Goal: Navigation & Orientation: Find specific page/section

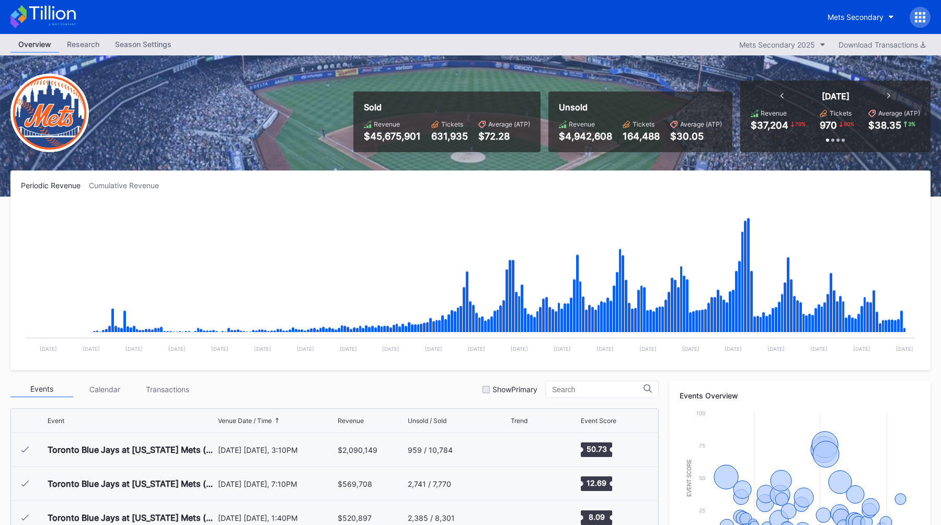
scroll to position [2176, 0]
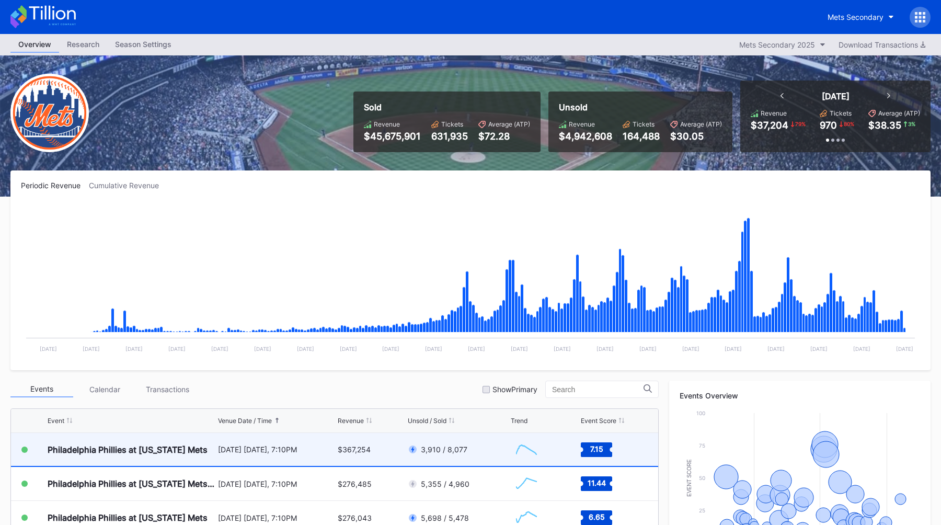
click at [222, 447] on div "[DATE] [DATE], 7:10PM" at bounding box center [277, 449] width 118 height 9
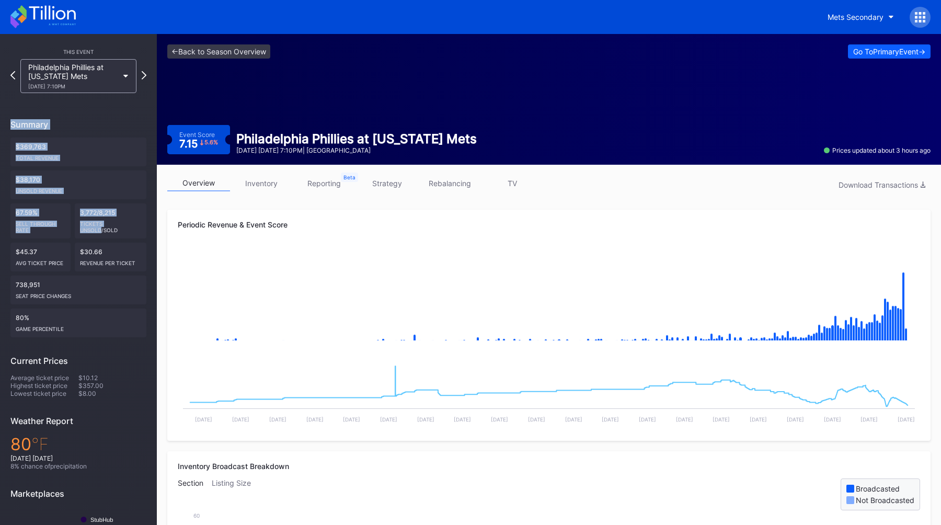
drag, startPoint x: 5, startPoint y: 115, endPoint x: 95, endPoint y: 232, distance: 147.6
click at [95, 231] on div "This Event Philadelphia Phillies at [US_STATE] Mets [DATE] 7:10PM Summary $369,…" at bounding box center [78, 321] width 157 height 575
click at [95, 232] on div "Tickets Unsold/Sold" at bounding box center [111, 225] width 62 height 17
click at [59, 83] on div "[DATE] 7:10PM" at bounding box center [73, 86] width 90 height 6
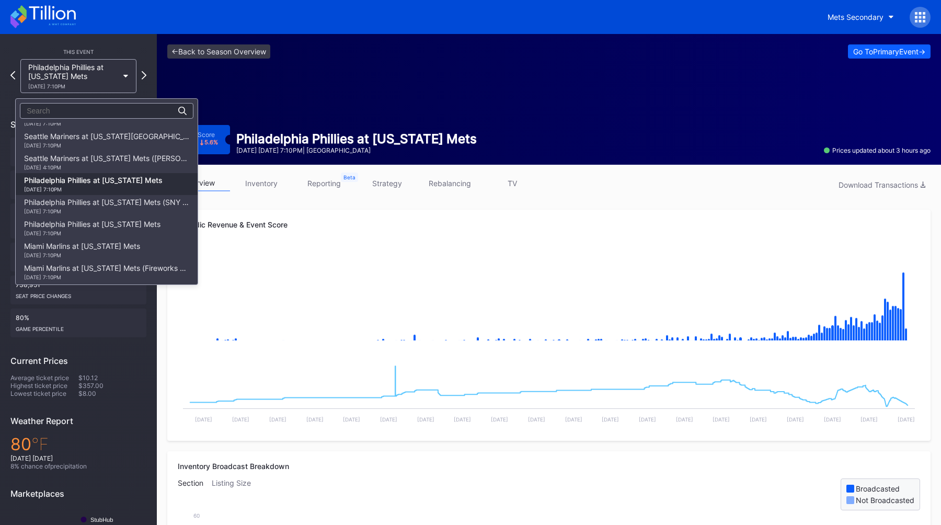
scroll to position [1354, 0]
click at [78, 158] on div "Seattle Mariners at [US_STATE] Mets ([PERSON_NAME] Bobblehead Giveaway) [DATE] …" at bounding box center [106, 163] width 165 height 17
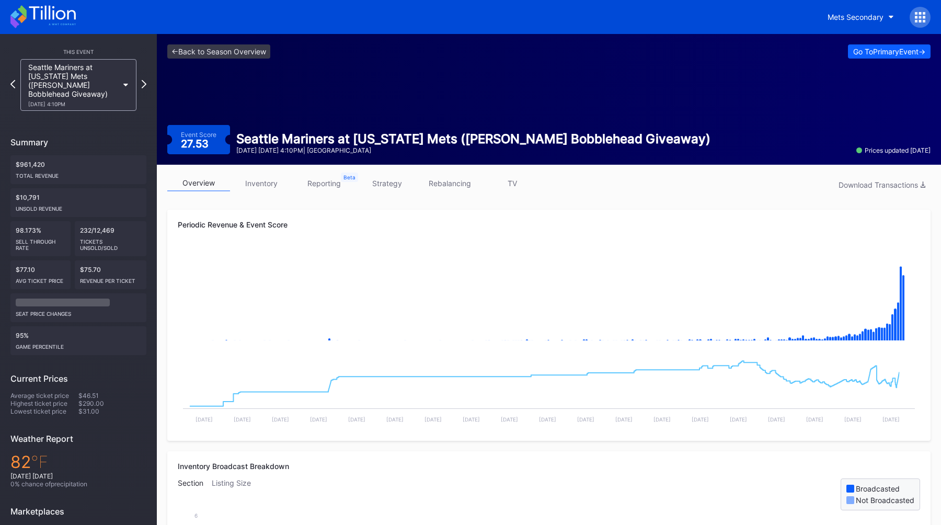
click at [391, 185] on link "strategy" at bounding box center [387, 183] width 63 height 16
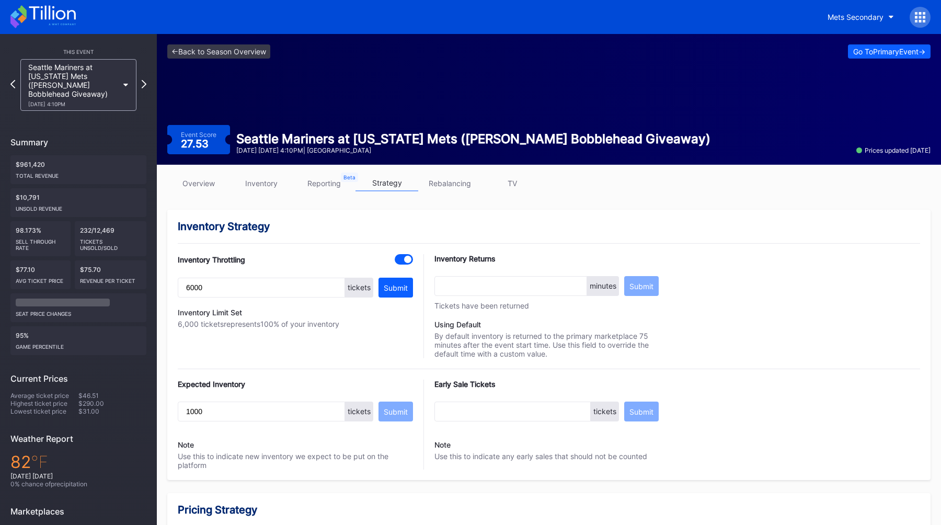
click at [15, 83] on div "Seattle Mariners at [US_STATE] Mets ([PERSON_NAME] Bobblehead Giveaway) [DATE] …" at bounding box center [78, 85] width 127 height 52
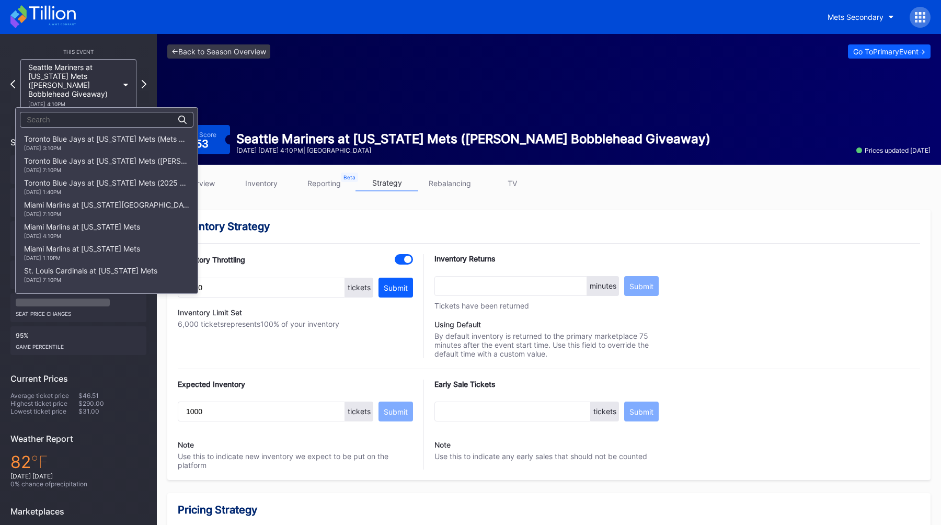
scroll to position [1384, 0]
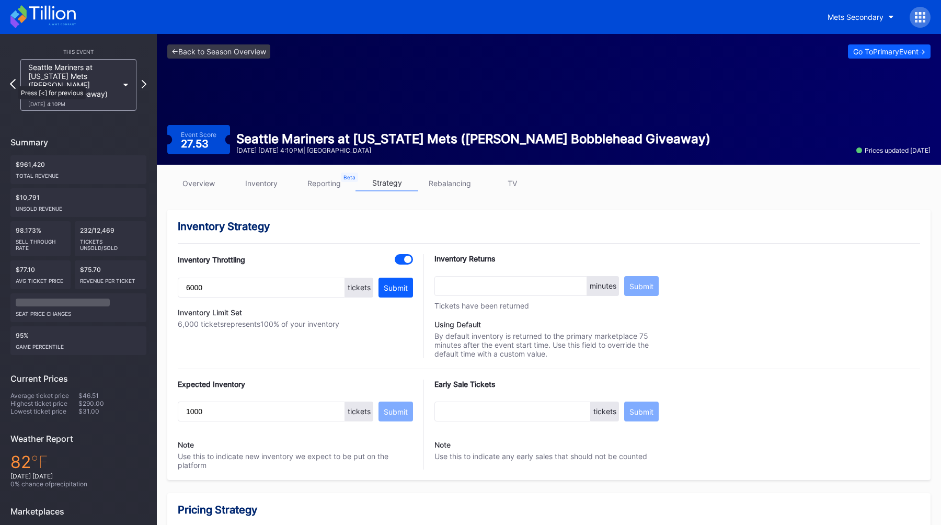
click at [13, 81] on icon at bounding box center [13, 84] width 6 height 10
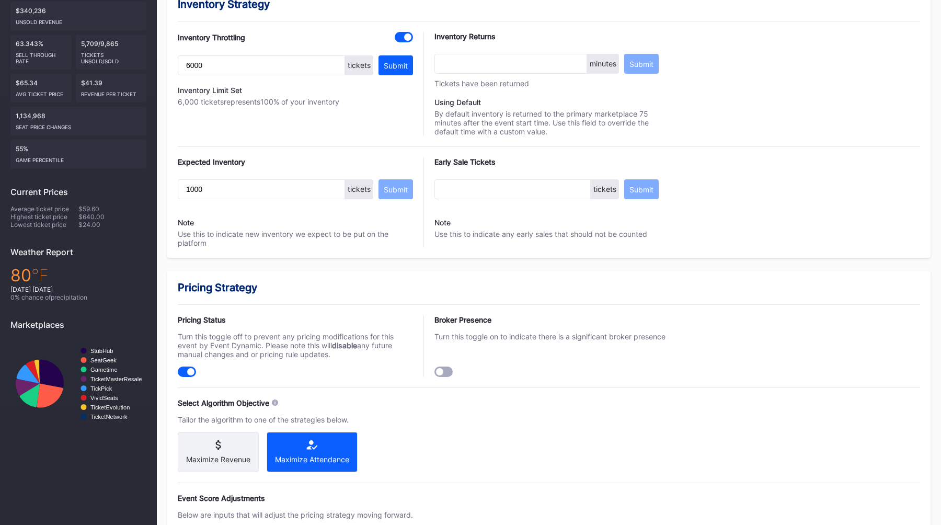
scroll to position [61, 0]
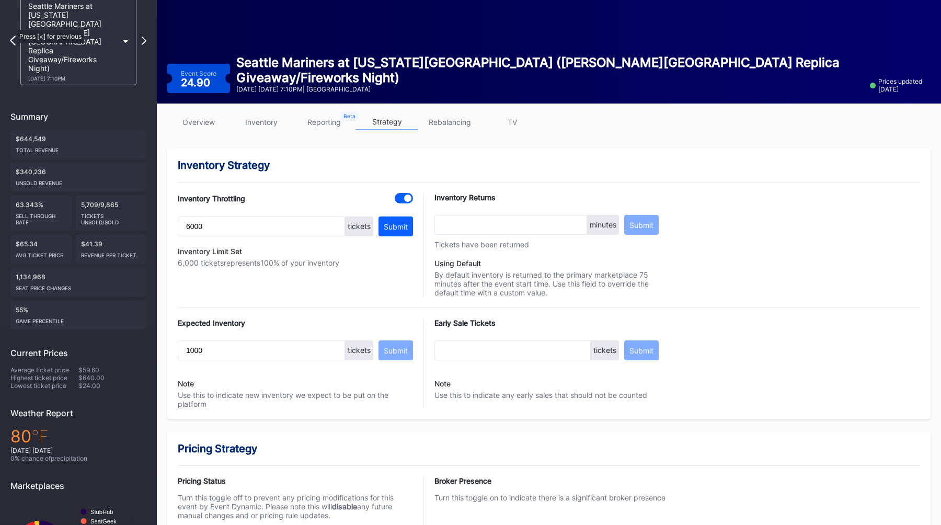
click at [13, 36] on icon at bounding box center [13, 41] width 6 height 10
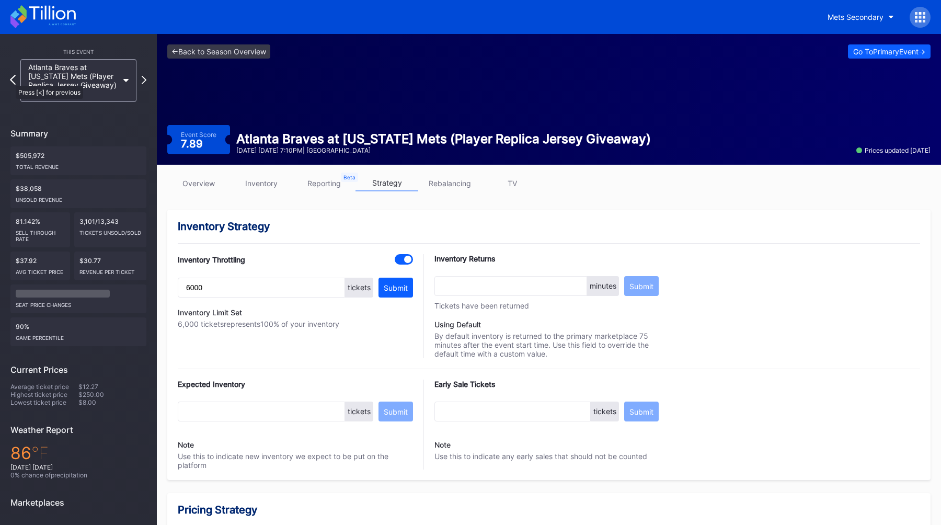
click at [13, 81] on icon at bounding box center [13, 80] width 6 height 10
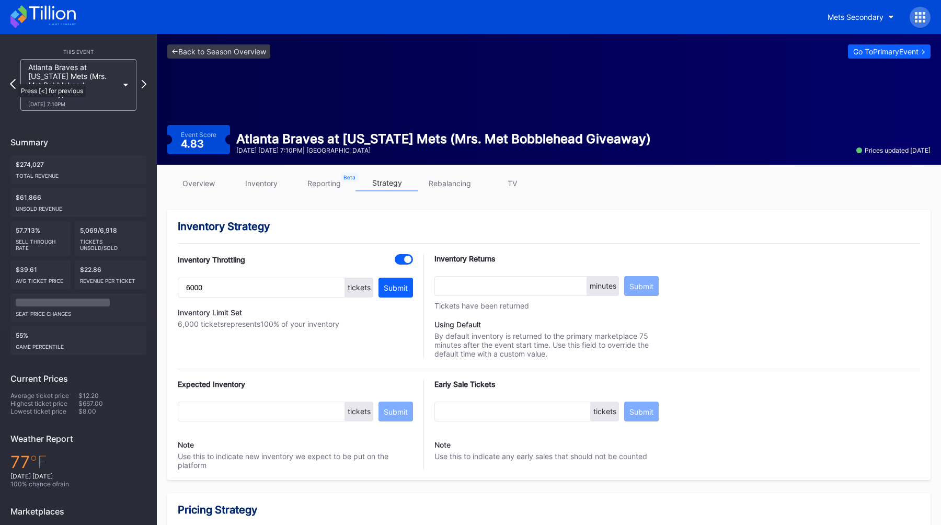
click at [14, 79] on icon at bounding box center [13, 84] width 6 height 10
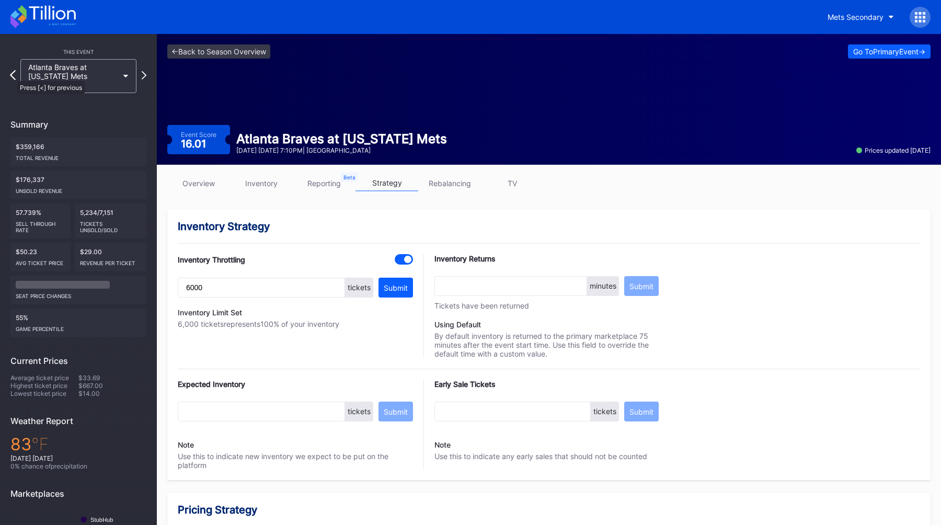
click at [12, 76] on icon at bounding box center [13, 75] width 6 height 10
click at [201, 51] on link "<- Back to Season Overview" at bounding box center [218, 51] width 103 height 14
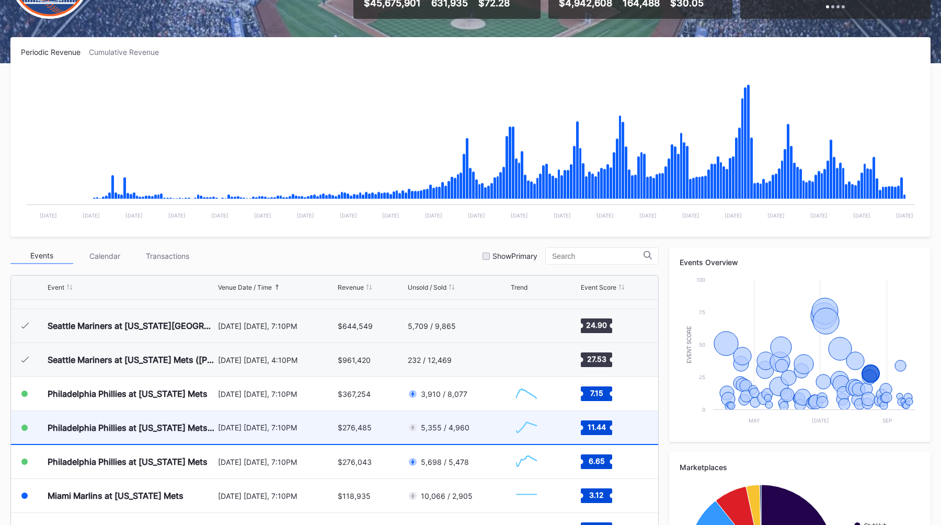
scroll to position [2097, 0]
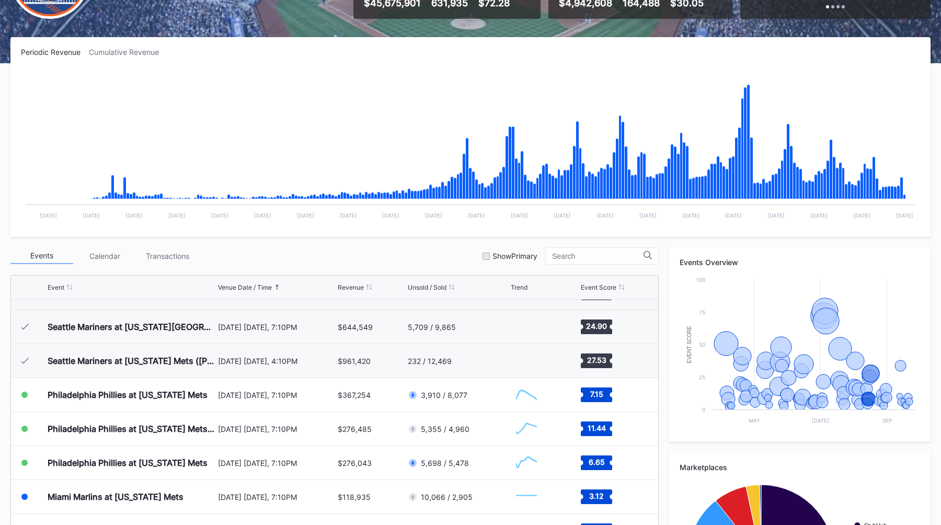
click at [324, 244] on div "Periodic Revenue Cumulative Revenue Created with Highcharts 11.2.0 Chart title …" at bounding box center [470, 347] width 941 height 620
click at [409, 247] on div "Events Calendar Transactions Show Primary" at bounding box center [334, 255] width 648 height 17
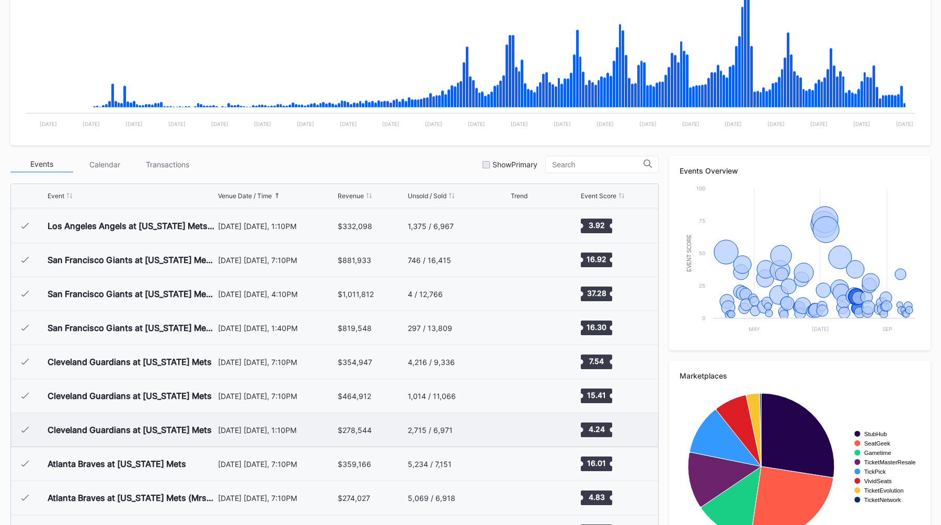
scroll to position [1758, 0]
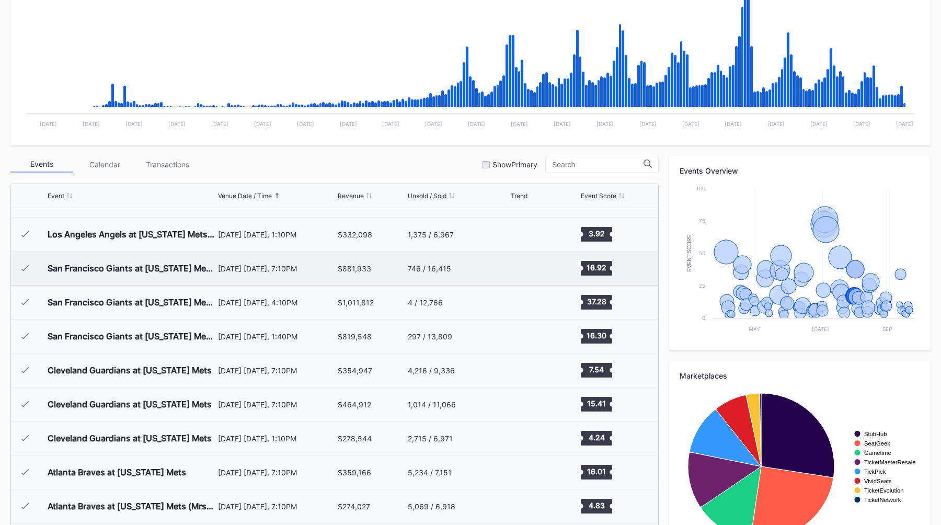
click at [255, 275] on div "[DATE] [DATE], 7:10PM" at bounding box center [277, 268] width 118 height 33
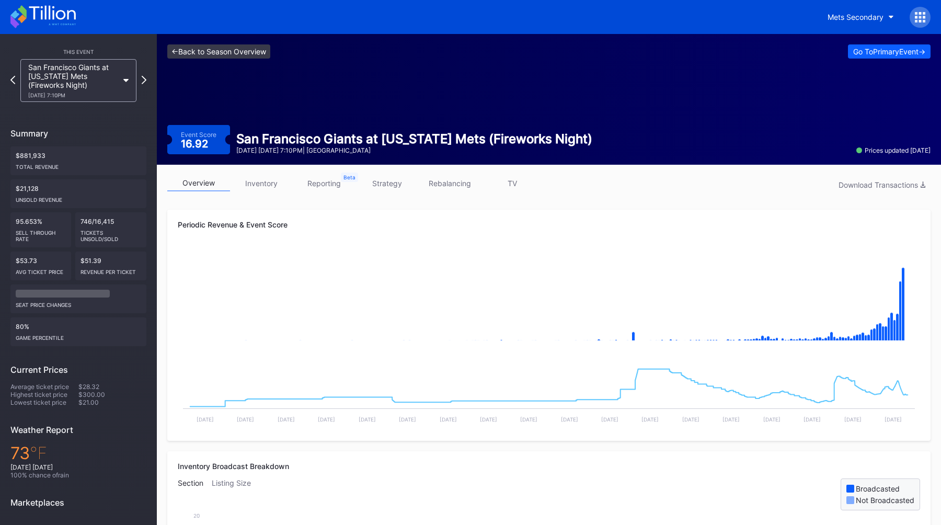
click at [241, 54] on link "<- Back to Season Overview" at bounding box center [218, 51] width 103 height 14
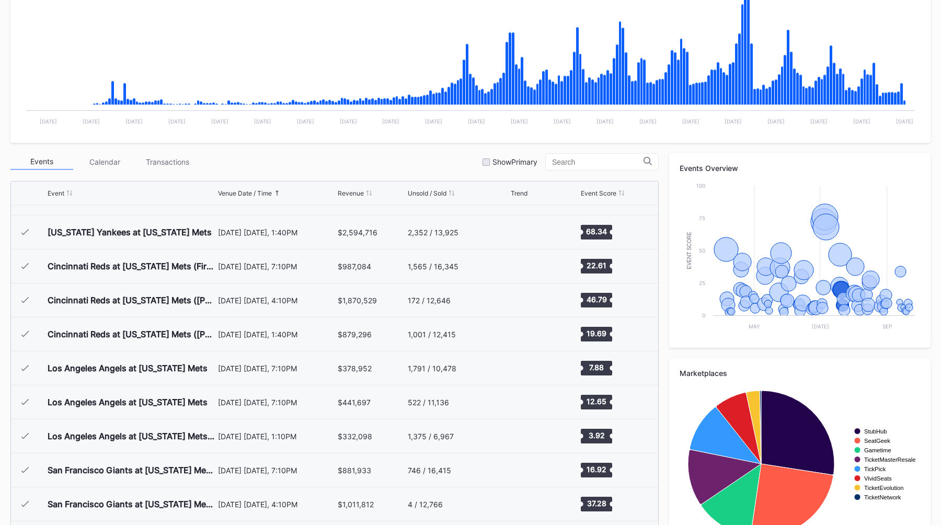
scroll to position [1545, 0]
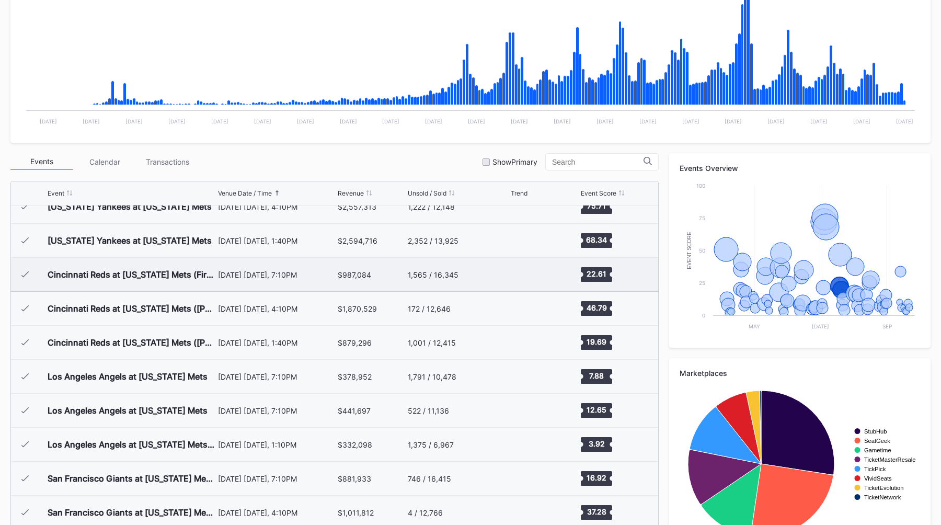
click at [300, 276] on div "[DATE] [DATE], 7:10PM" at bounding box center [277, 274] width 118 height 9
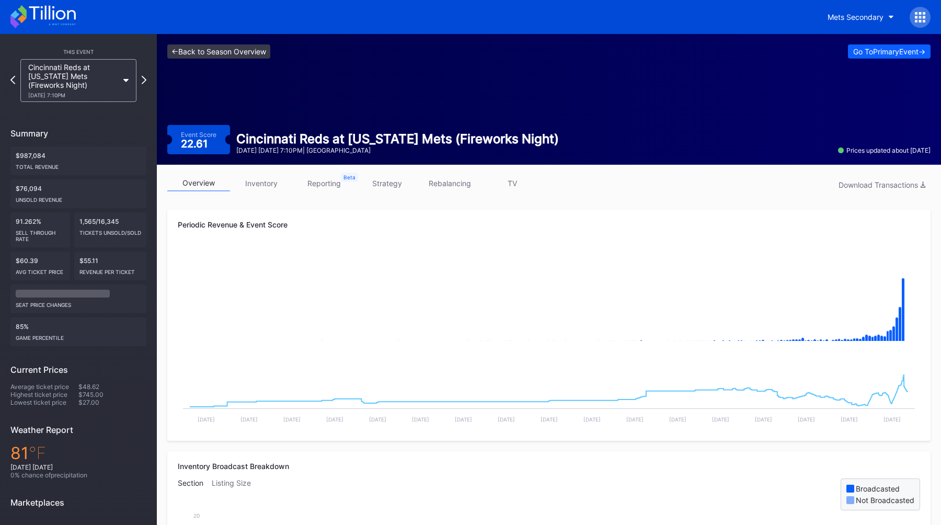
click at [228, 56] on link "<- Back to Season Overview" at bounding box center [218, 51] width 103 height 14
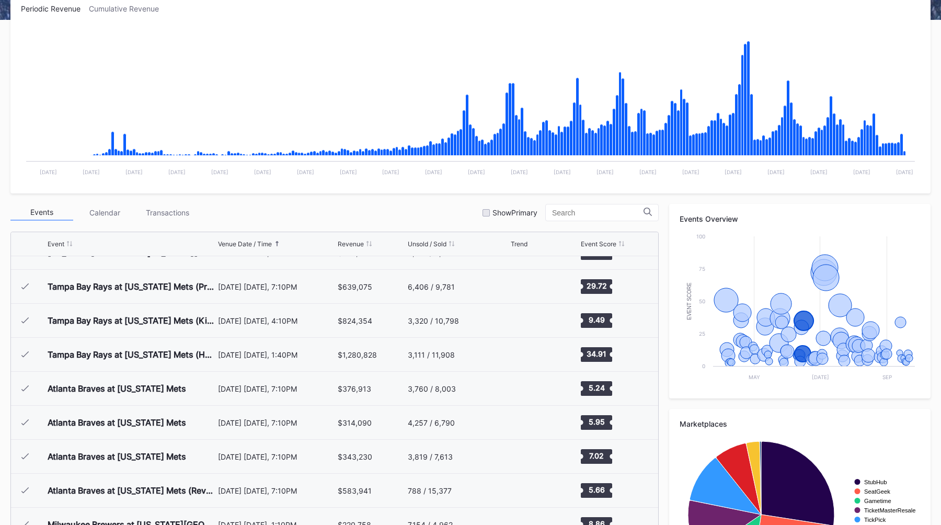
scroll to position [1123, 0]
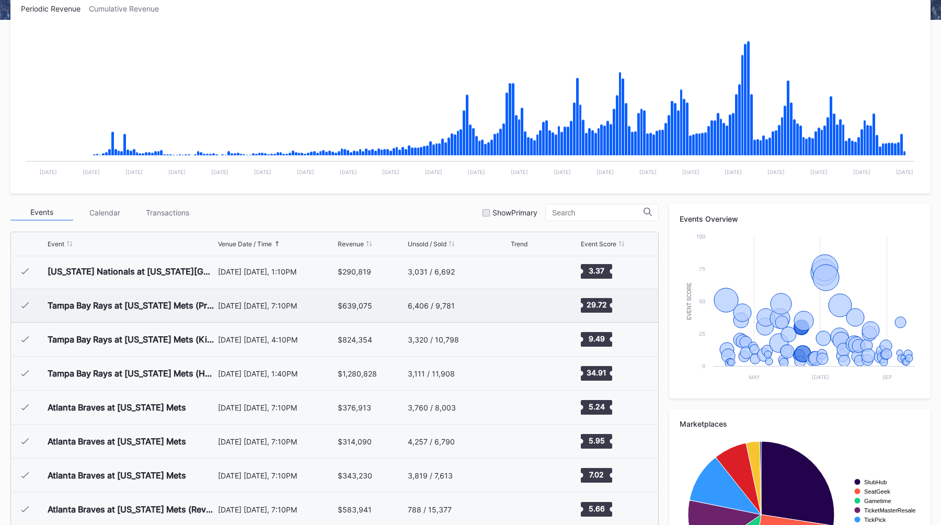
click at [310, 311] on div "[DATE] [DATE], 7:10PM" at bounding box center [277, 305] width 118 height 33
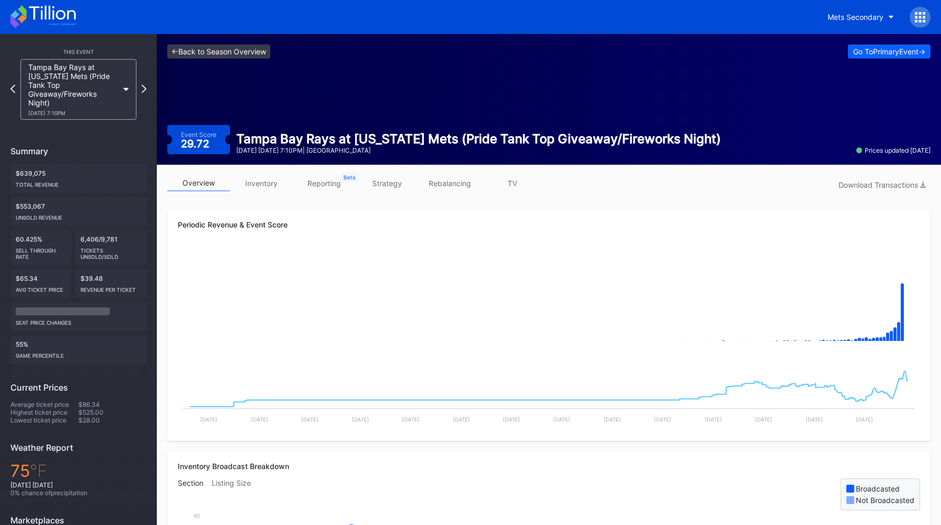
click at [223, 51] on link "<- Back to Season Overview" at bounding box center [218, 51] width 103 height 14
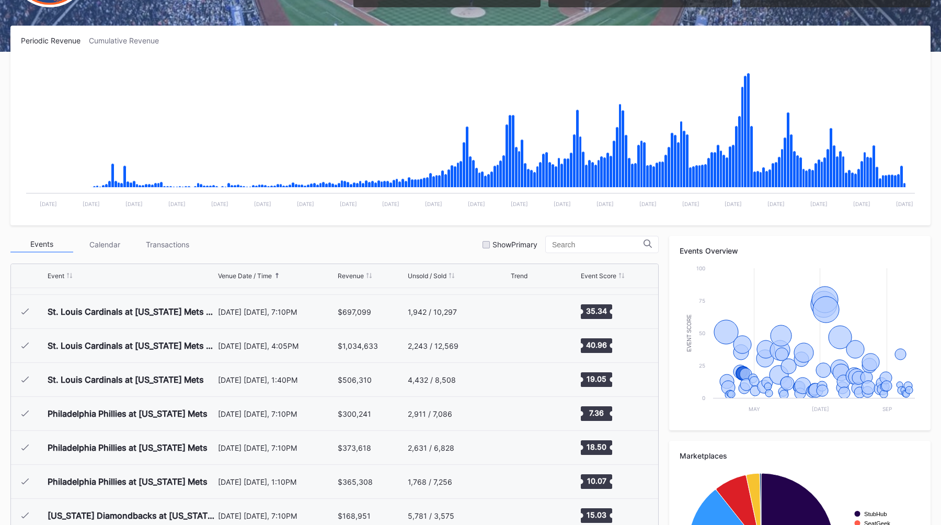
scroll to position [231, 0]
click at [300, 317] on div "[DATE] [DATE], 7:10PM" at bounding box center [277, 311] width 118 height 33
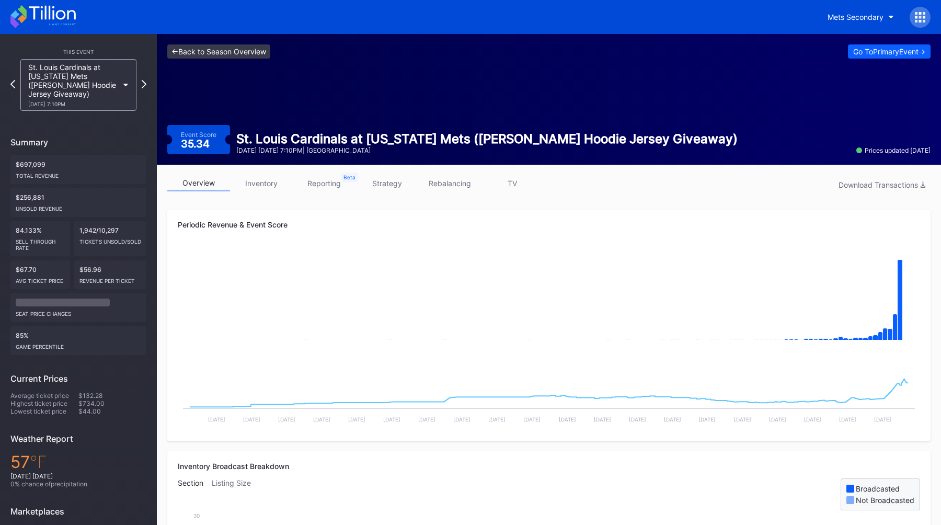
click at [233, 46] on link "<- Back to Season Overview" at bounding box center [218, 51] width 103 height 14
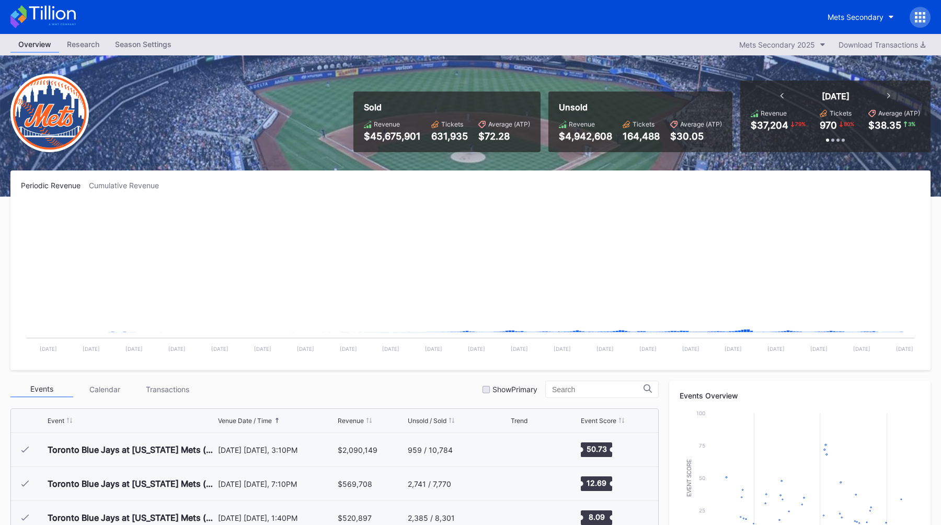
scroll to position [2176, 0]
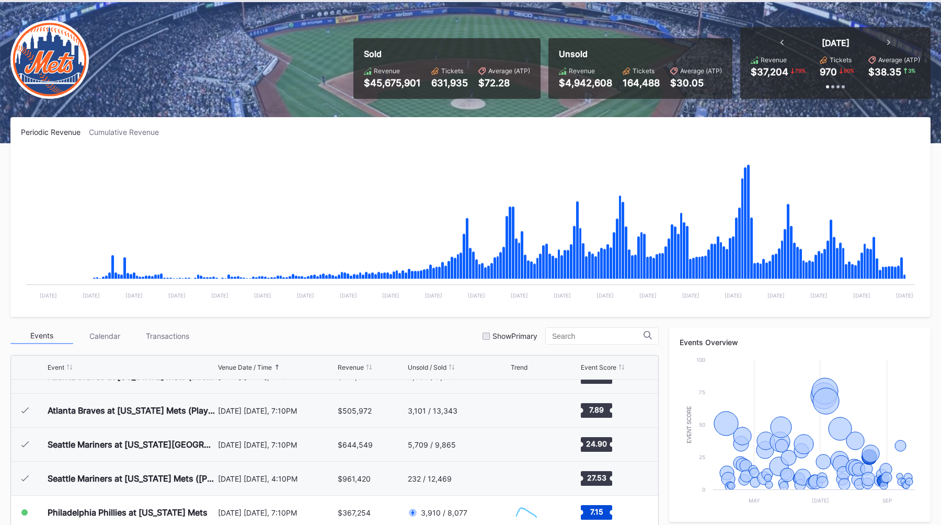
scroll to position [2040, 0]
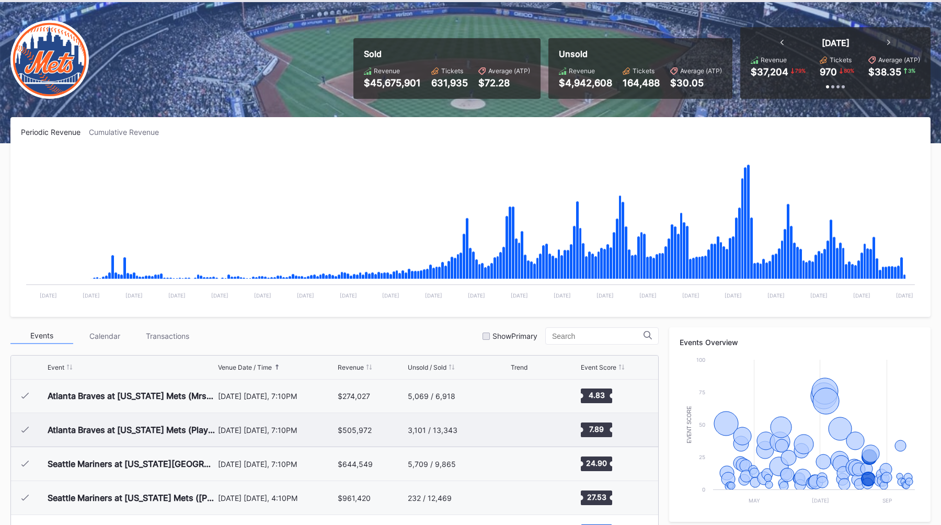
click at [289, 439] on div "[DATE] [DATE], 7:10PM" at bounding box center [277, 429] width 118 height 33
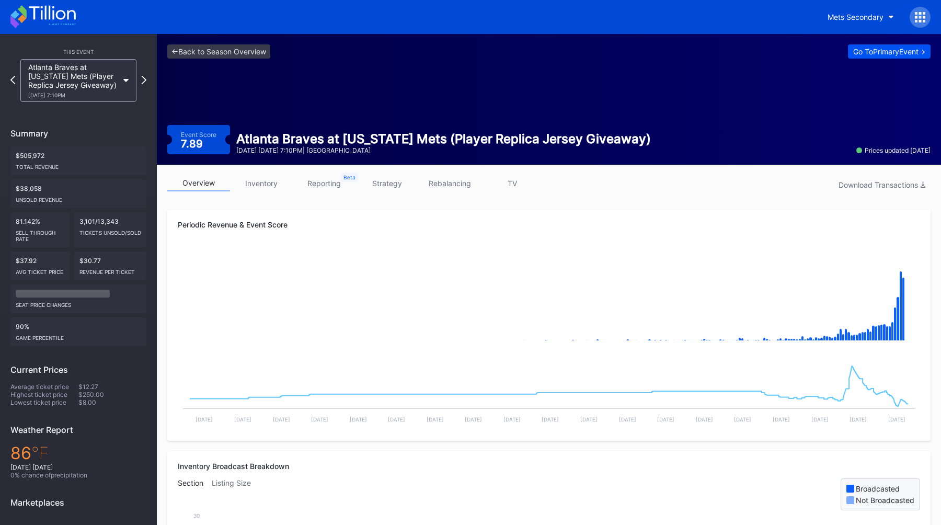
click at [877, 53] on div "Go To Primary Event ->" at bounding box center [889, 51] width 72 height 9
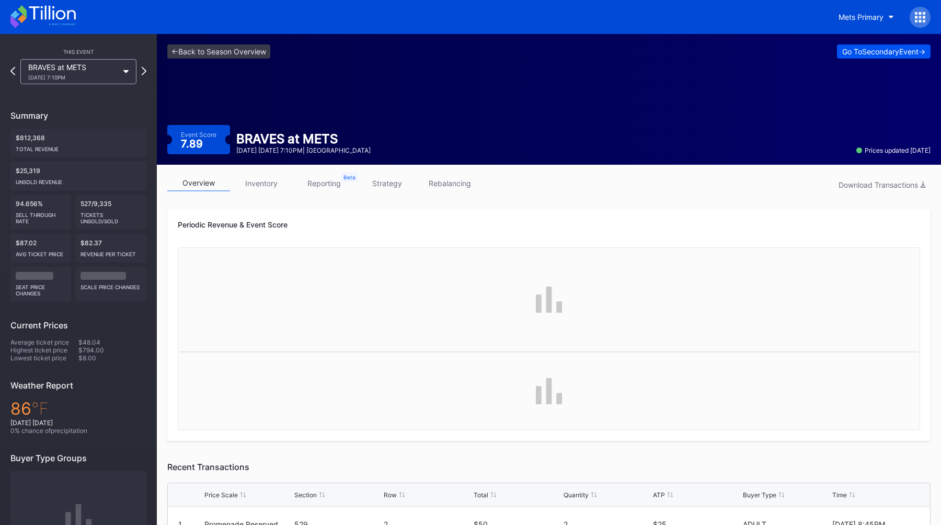
click at [864, 54] on div "Go To Secondary Event ->" at bounding box center [884, 51] width 83 height 9
